Goal: Task Accomplishment & Management: Manage account settings

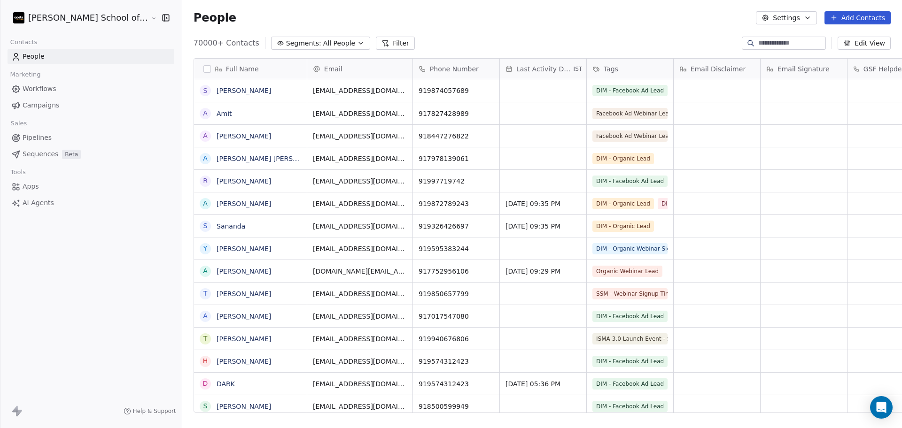
scroll to position [368, 746]
click at [54, 106] on span "Campaigns" at bounding box center [41, 106] width 37 height 10
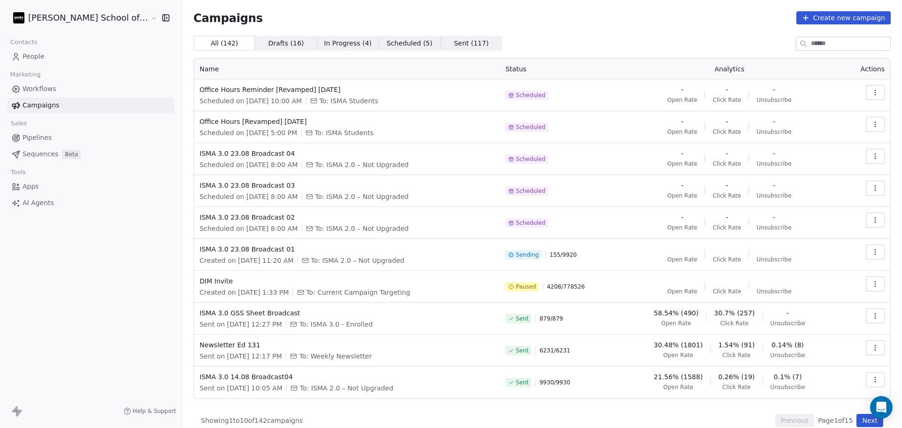
click at [39, 55] on span "People" at bounding box center [34, 57] width 22 height 10
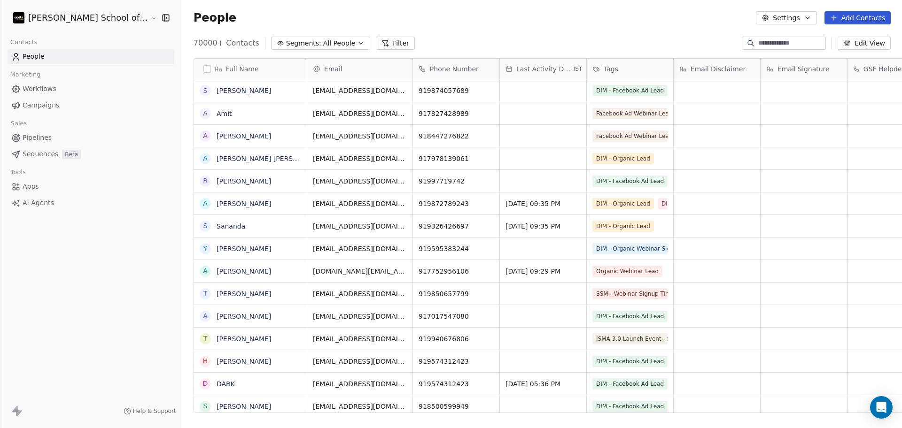
scroll to position [368, 746]
click at [783, 11] on button "Settings" at bounding box center [786, 17] width 61 height 13
click at [771, 68] on icon "Suggestions" at bounding box center [774, 68] width 8 height 8
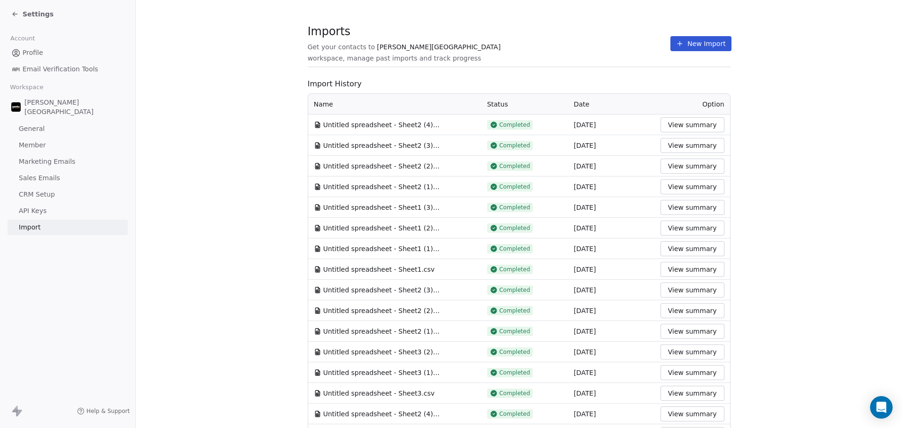
click at [689, 37] on button "New Import" at bounding box center [700, 43] width 61 height 15
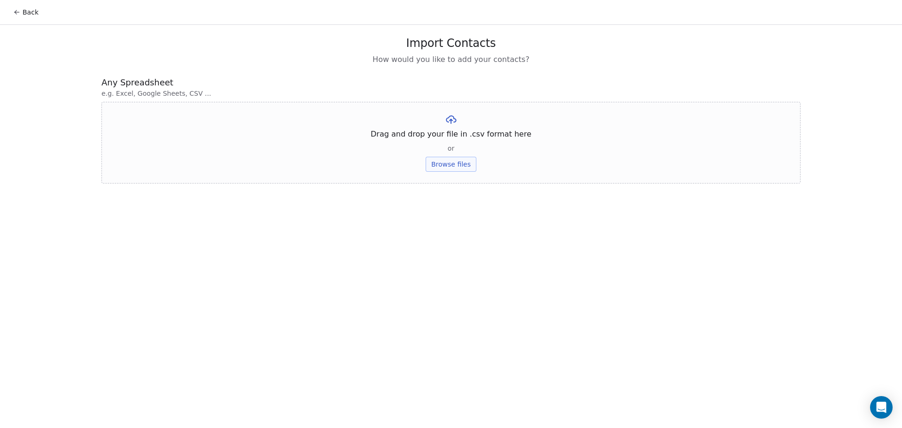
click at [434, 169] on button "Browse files" at bounding box center [451, 164] width 51 height 15
click at [449, 139] on button "Upload" at bounding box center [451, 138] width 34 height 15
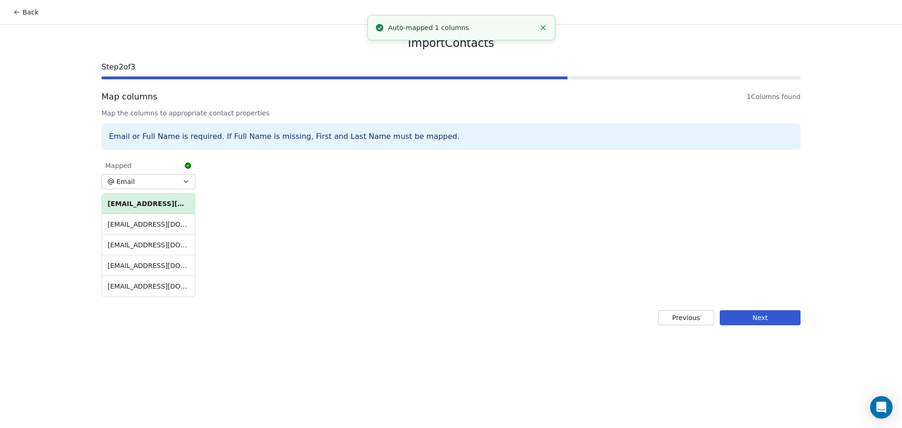
click at [771, 318] on button "Next" at bounding box center [760, 317] width 81 height 15
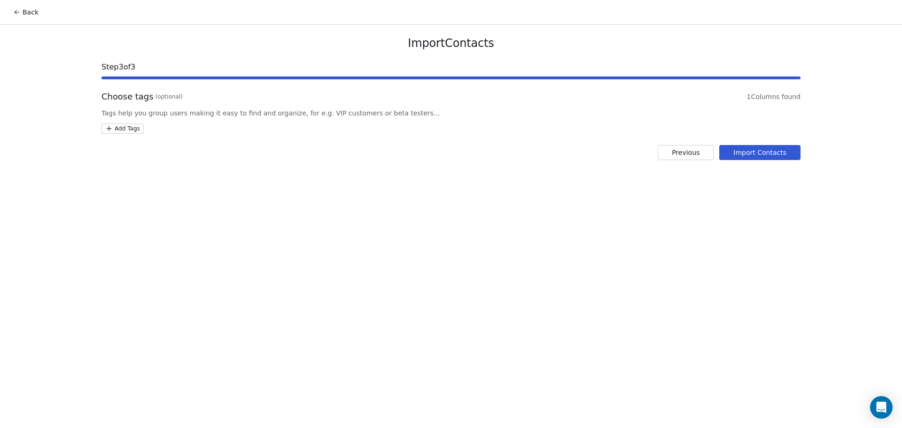
click at [113, 129] on html "Back Import Contacts Step 3 of 3 Choose tags (optional) 1 Columns found Tags he…" at bounding box center [451, 214] width 902 height 428
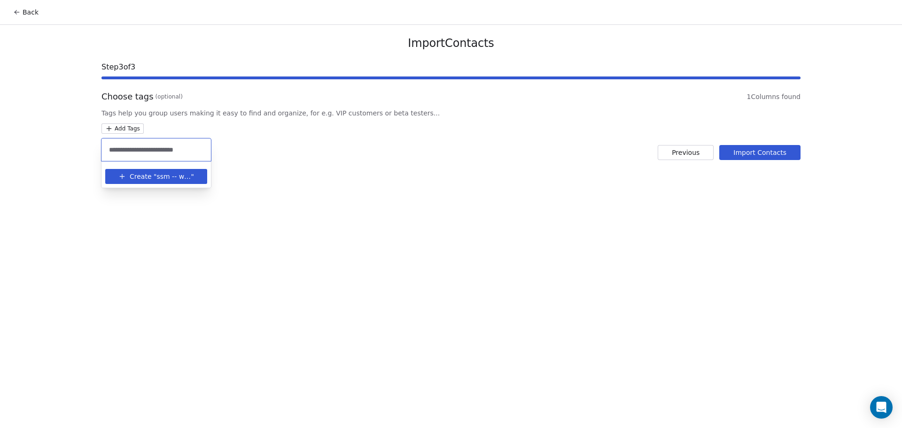
click at [126, 147] on input "**********" at bounding box center [156, 150] width 98 height 10
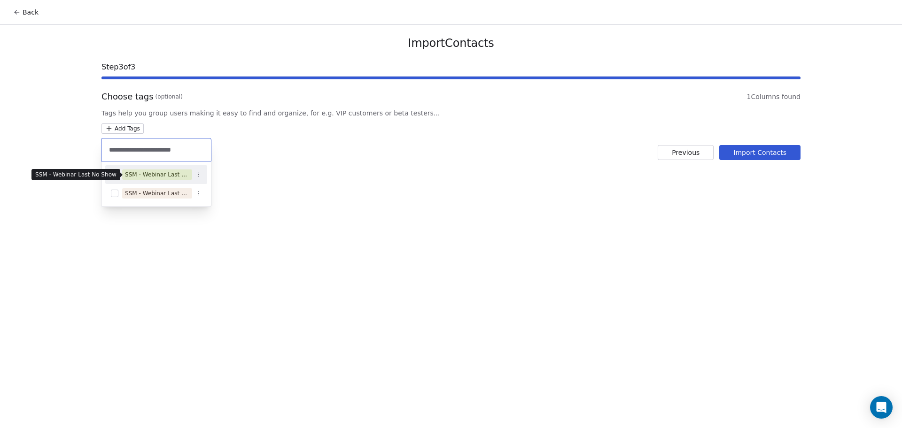
type input "**********"
click at [153, 176] on div "SSM - Webinar Last No Show" at bounding box center [157, 175] width 64 height 8
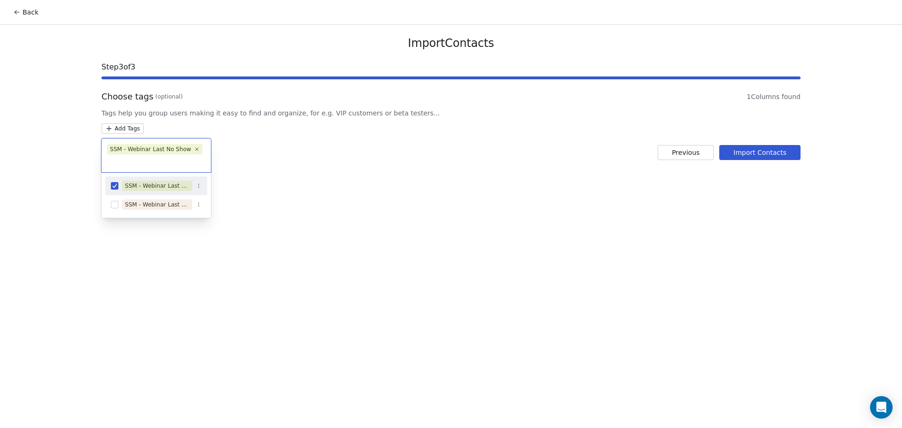
click at [313, 169] on html "Back Import Contacts Step 3 of 3 Choose tags (optional) 1 Columns found Tags he…" at bounding box center [451, 214] width 902 height 428
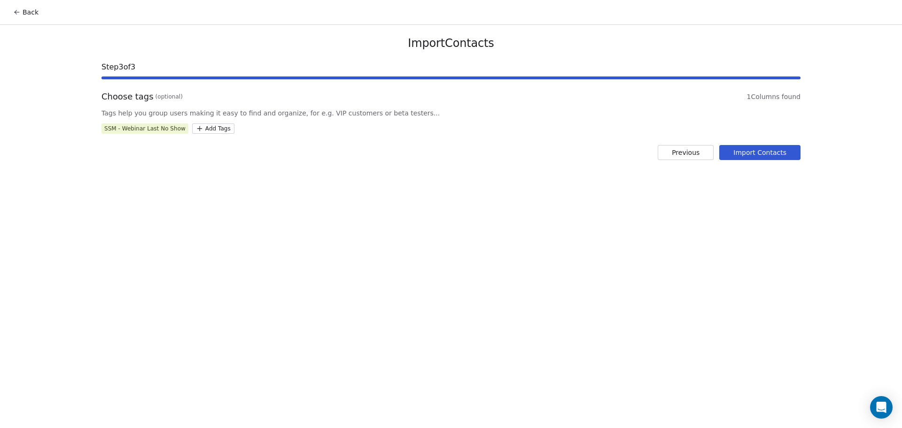
click at [780, 157] on button "Import Contacts" at bounding box center [759, 152] width 81 height 15
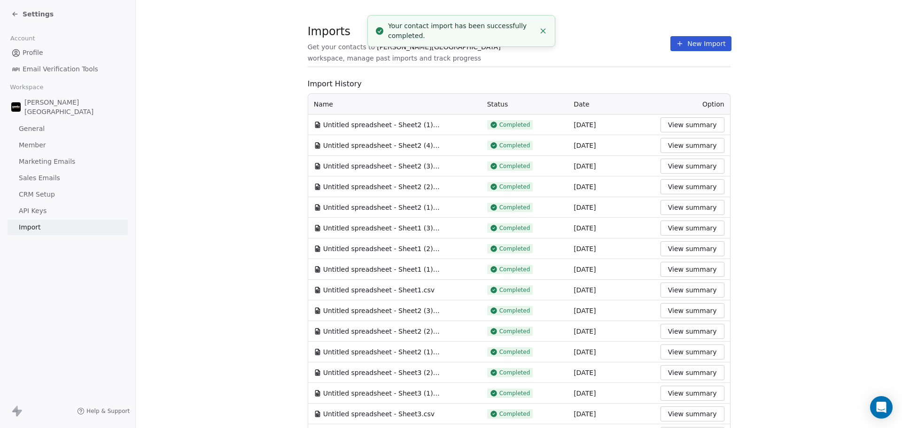
click at [677, 45] on button "New Import" at bounding box center [700, 43] width 61 height 15
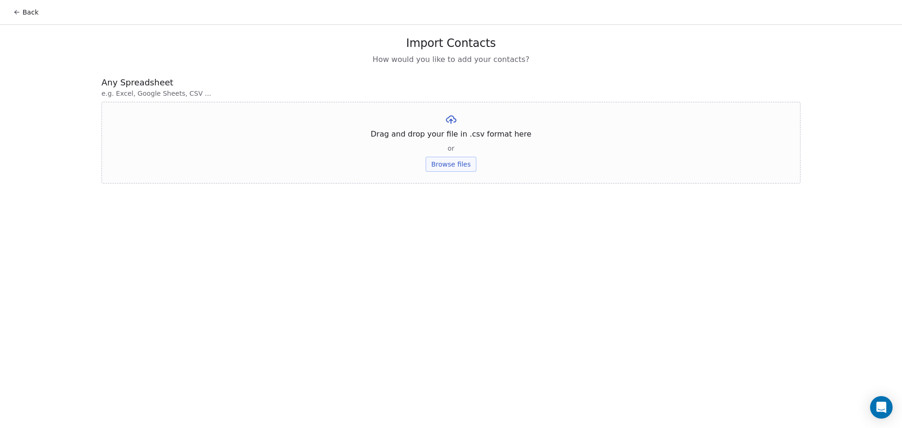
click at [461, 159] on button "Browse files" at bounding box center [451, 164] width 51 height 15
click at [445, 140] on button "Upload" at bounding box center [451, 138] width 34 height 15
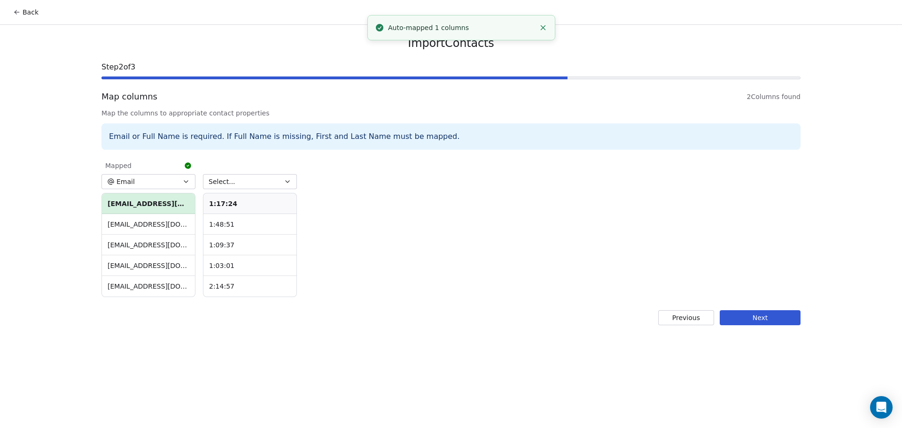
click at [278, 178] on button "Select..." at bounding box center [250, 181] width 94 height 15
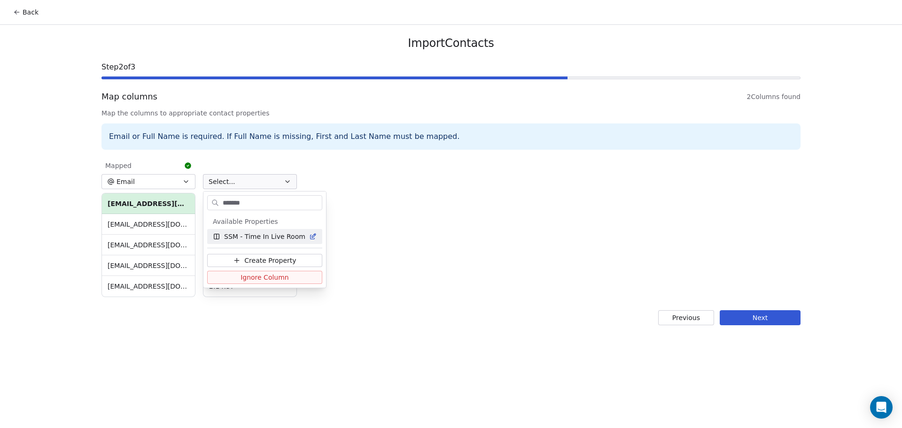
type input "*******"
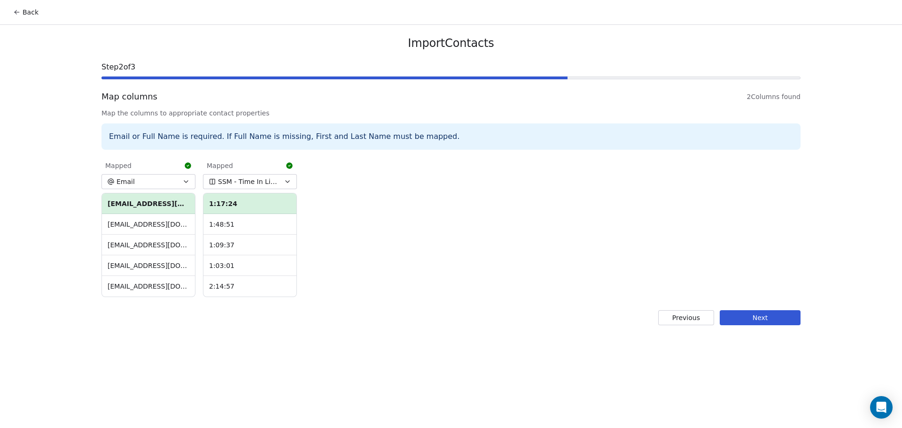
click at [740, 310] on div "Import Contacts Step 2 of 3 Map columns 2 Columns found Map the columns to appr…" at bounding box center [450, 181] width 721 height 312
click at [740, 316] on button "Next" at bounding box center [760, 317] width 81 height 15
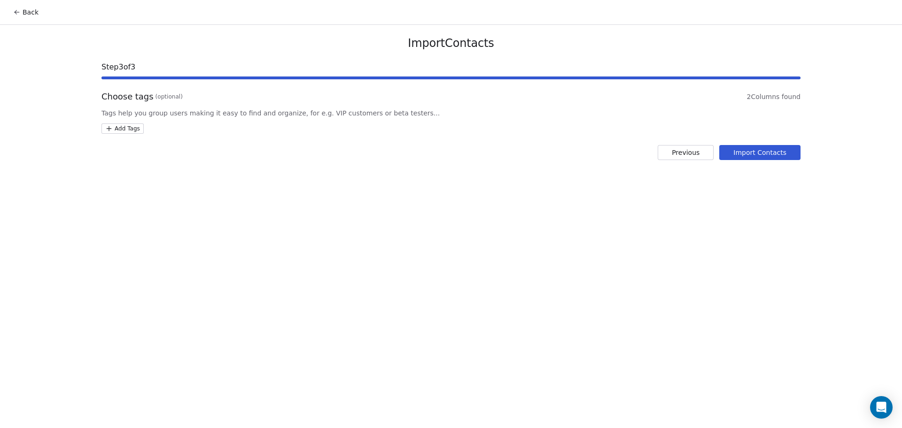
click at [131, 128] on html "Back Import Contacts Step 3 of 3 Choose tags (optional) 2 Columns found Tags he…" at bounding box center [451, 214] width 902 height 428
type input "**********"
click at [160, 171] on div "SSM - Webinar Last Hot Lead" at bounding box center [157, 175] width 64 height 8
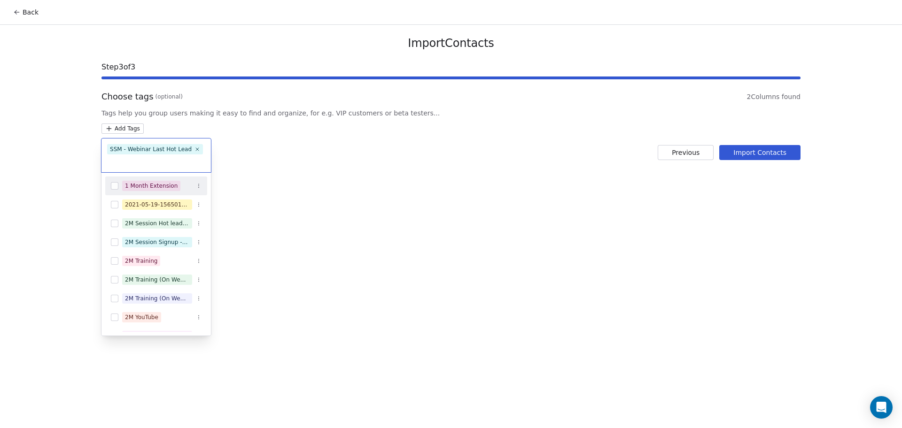
click at [758, 154] on html "Back Import Contacts Step 3 of 3 Choose tags (optional) 2 Columns found Tags he…" at bounding box center [451, 214] width 902 height 428
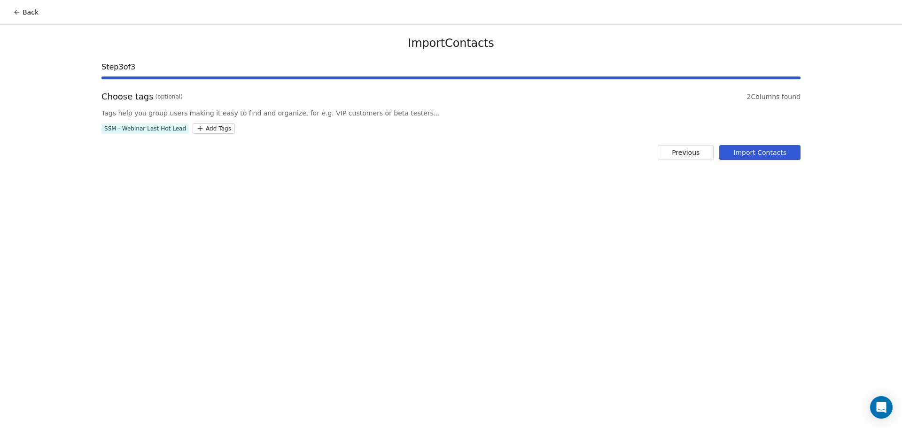
click at [758, 153] on button "Import Contacts" at bounding box center [759, 152] width 81 height 15
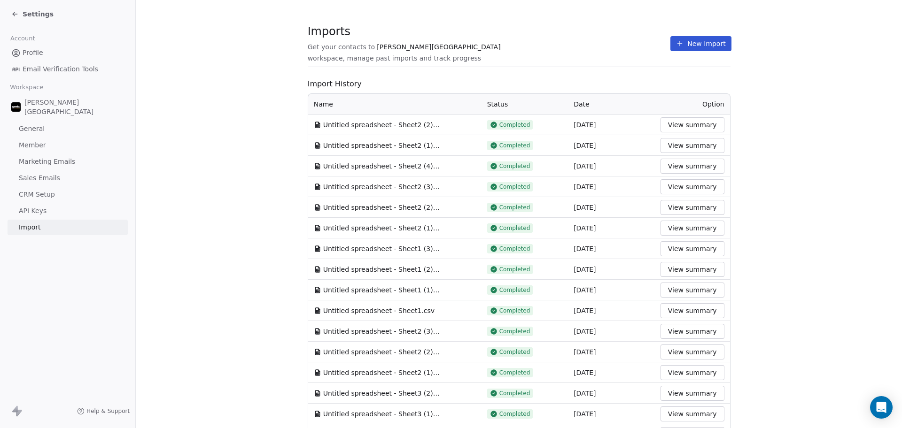
click at [677, 40] on button "New Import" at bounding box center [700, 43] width 61 height 15
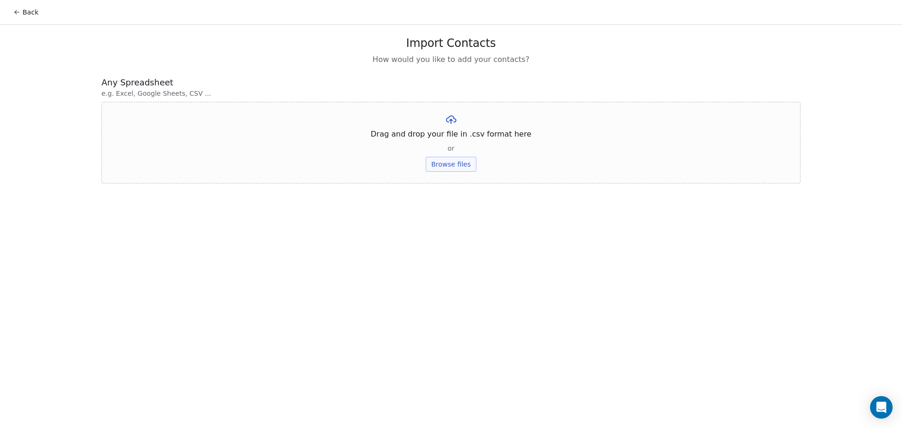
click at [453, 165] on button "Browse files" at bounding box center [451, 164] width 51 height 15
click at [467, 145] on button "Upload" at bounding box center [451, 138] width 34 height 15
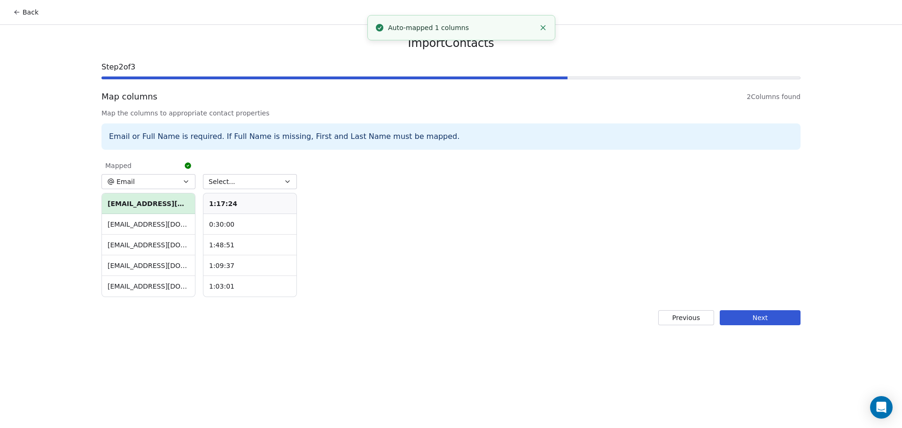
click at [286, 178] on icon "button" at bounding box center [288, 182] width 8 height 8
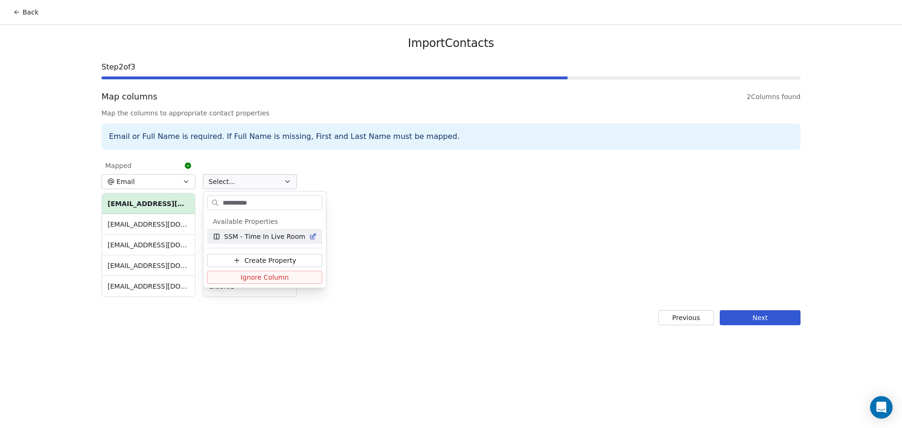
type input "**********"
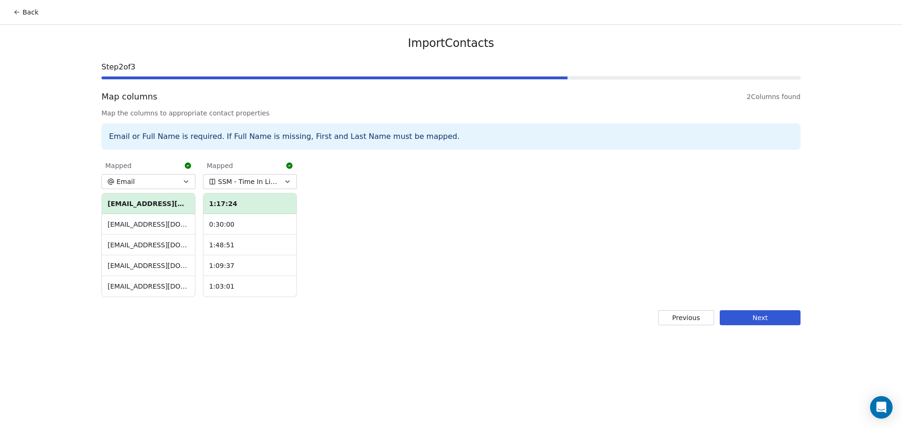
click at [733, 320] on button "Next" at bounding box center [760, 317] width 81 height 15
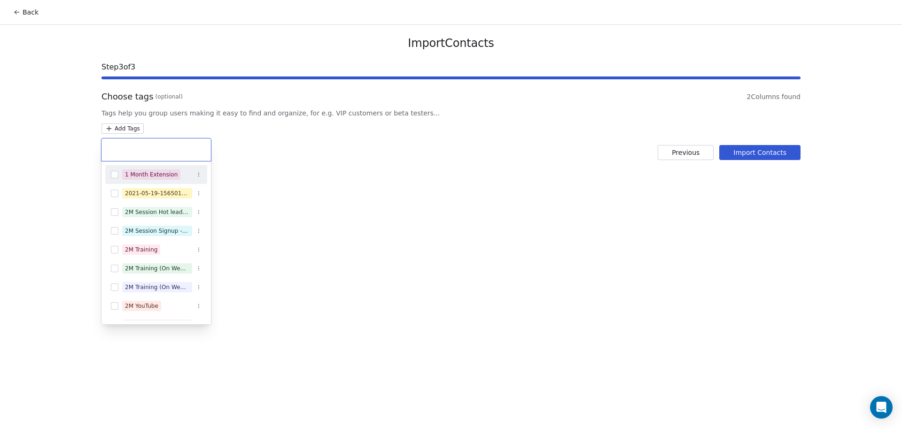
click at [115, 124] on html "Back Import Contacts Step 3 of 3 Choose tags (optional) 2 Columns found Tags he…" at bounding box center [451, 214] width 902 height 428
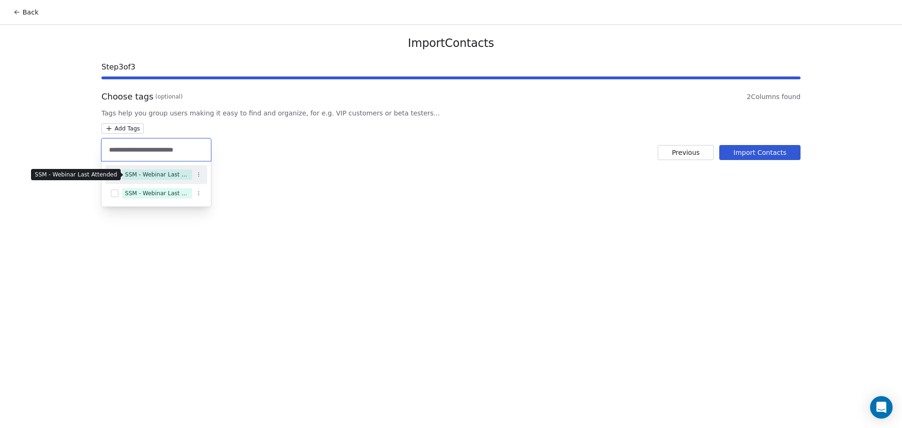
type input "**********"
click at [171, 177] on div "SSM - Webinar Last Attended" at bounding box center [157, 175] width 64 height 8
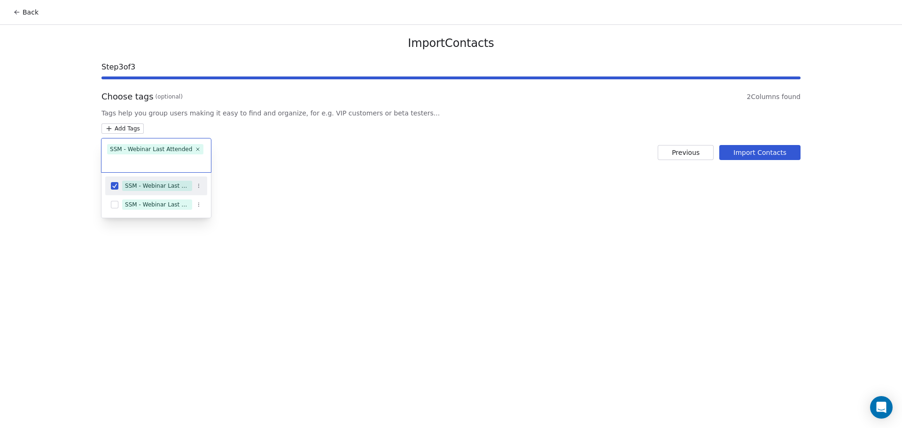
click at [401, 157] on html "Back Import Contacts Step 3 of 3 Choose tags (optional) 2 Columns found Tags he…" at bounding box center [451, 214] width 902 height 428
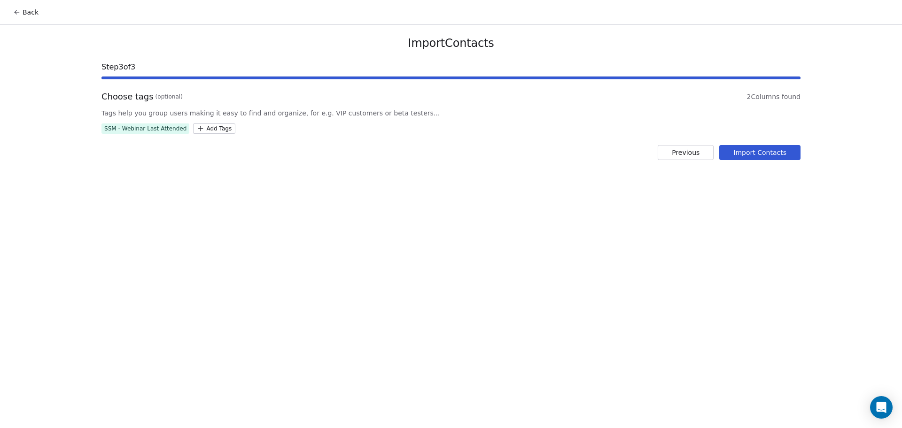
click at [796, 149] on button "Import Contacts" at bounding box center [759, 152] width 81 height 15
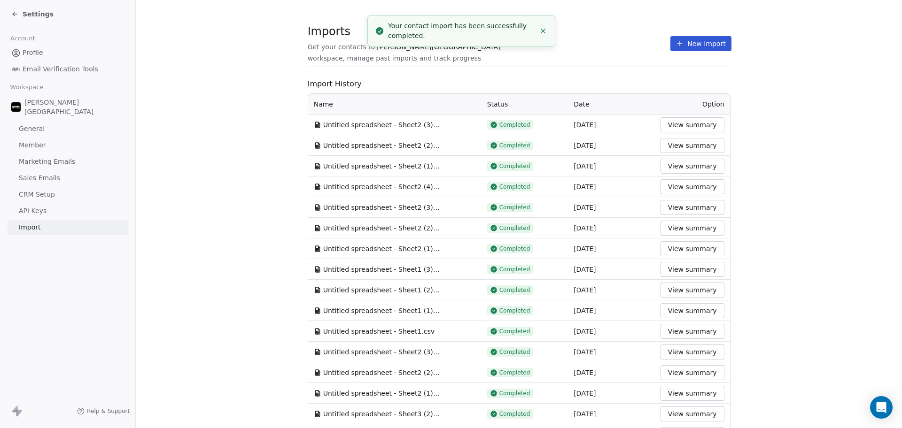
click at [481, 54] on span "workspace, manage past imports and track progress" at bounding box center [394, 58] width 173 height 9
click at [615, 56] on section "Imports Get your contacts to [PERSON_NAME] School workspace, manage past import…" at bounding box center [519, 48] width 423 height 37
click at [698, 39] on button "New Import" at bounding box center [700, 43] width 61 height 15
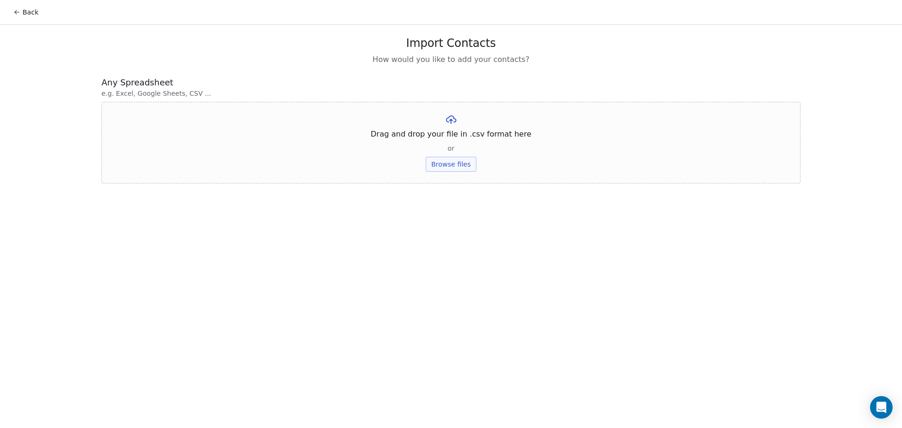
click at [444, 167] on button "Browse files" at bounding box center [451, 164] width 51 height 15
click at [455, 136] on button "Upload" at bounding box center [451, 138] width 34 height 15
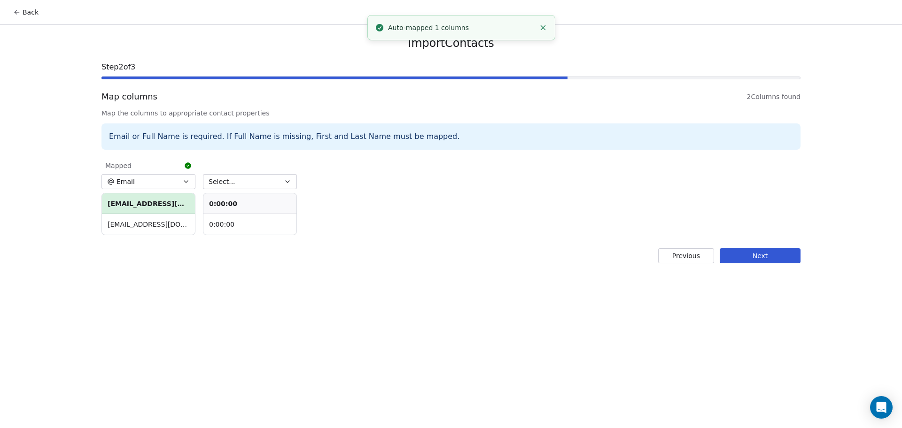
click at [266, 178] on button "Select..." at bounding box center [250, 181] width 94 height 15
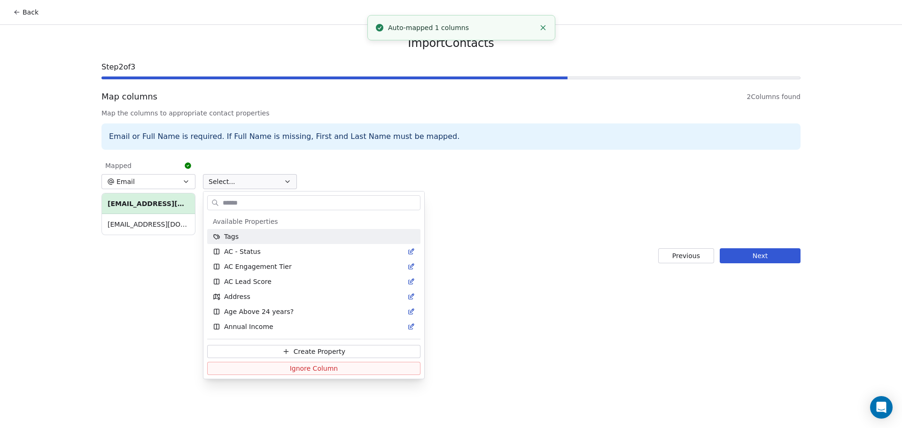
type input "*"
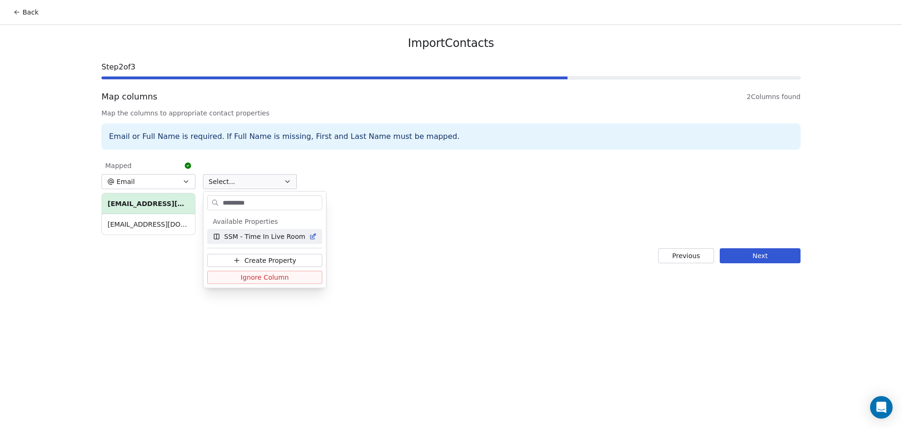
type input "**********"
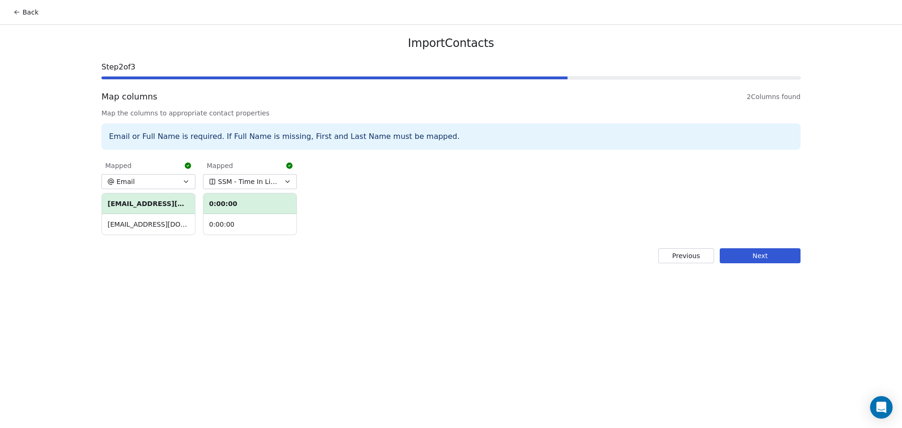
click at [771, 253] on button "Next" at bounding box center [760, 255] width 81 height 15
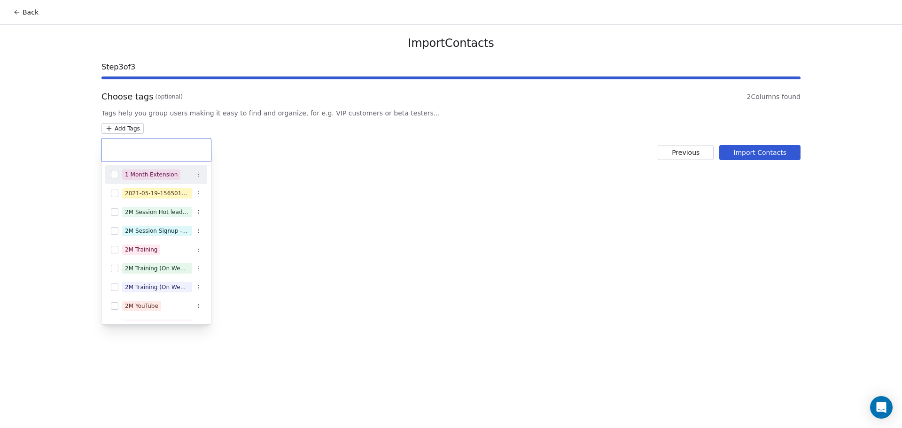
click at [114, 124] on html "Back Import Contacts Step 3 of 3 Choose tags (optional) 2 Columns found Tags he…" at bounding box center [451, 214] width 902 height 428
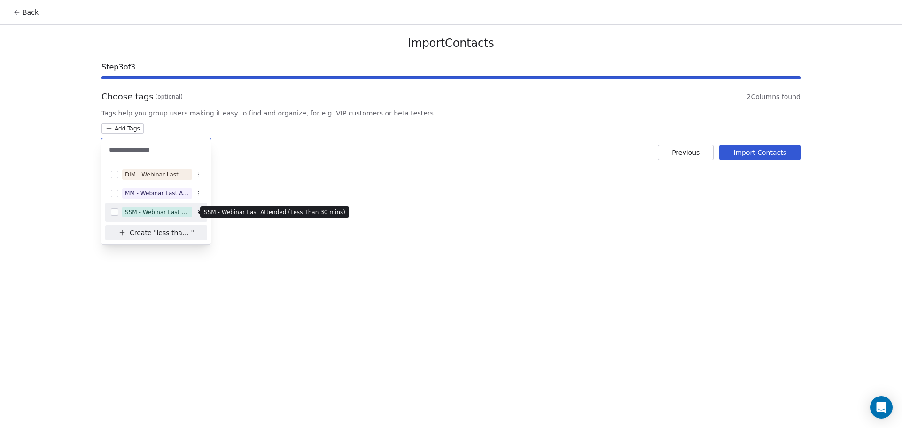
type input "**********"
click at [149, 210] on div "SSM - Webinar Last Attended (Less Than 30 mins)" at bounding box center [157, 212] width 64 height 8
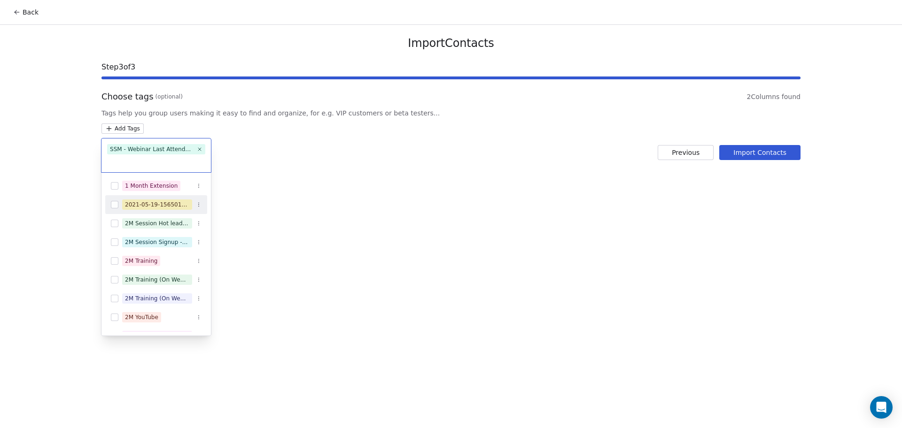
click at [354, 179] on html "Back Import Contacts Step 3 of 3 Choose tags (optional) 2 Columns found Tags he…" at bounding box center [451, 214] width 902 height 428
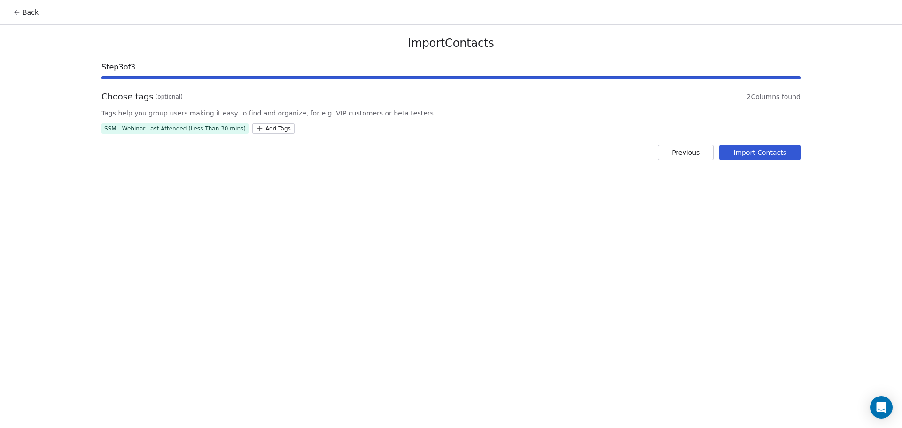
click at [769, 159] on button "Import Contacts" at bounding box center [759, 152] width 81 height 15
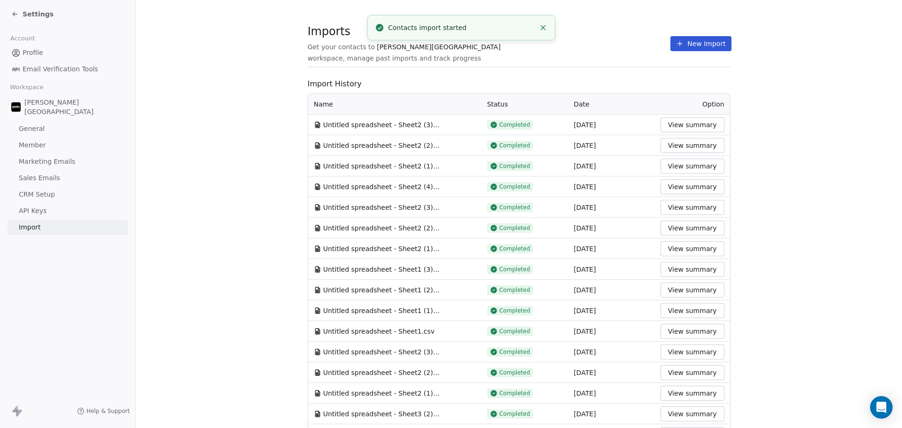
click at [381, 85] on span "Import History" at bounding box center [519, 83] width 423 height 11
